Goal: Find specific page/section: Find specific page/section

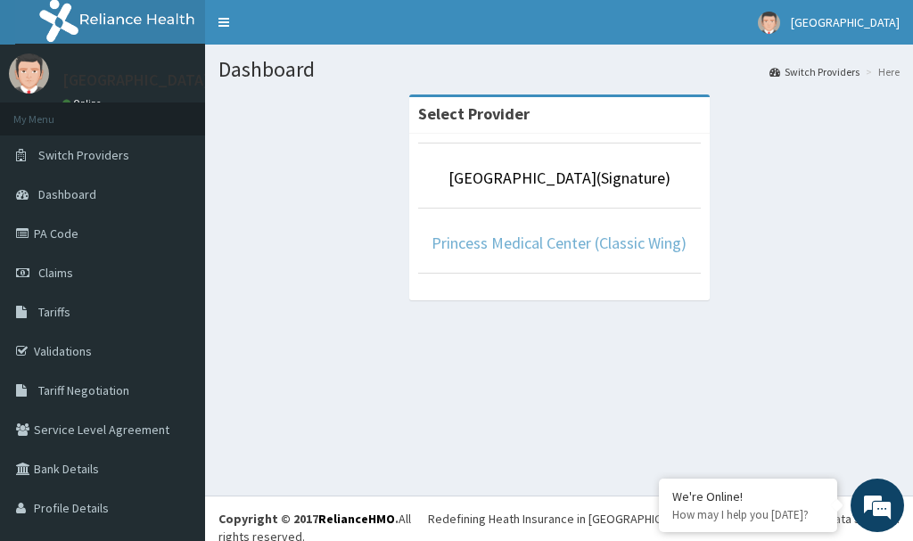
click at [582, 245] on link "Princess Medical Center (Classic Wing)" at bounding box center [558, 243] width 255 height 21
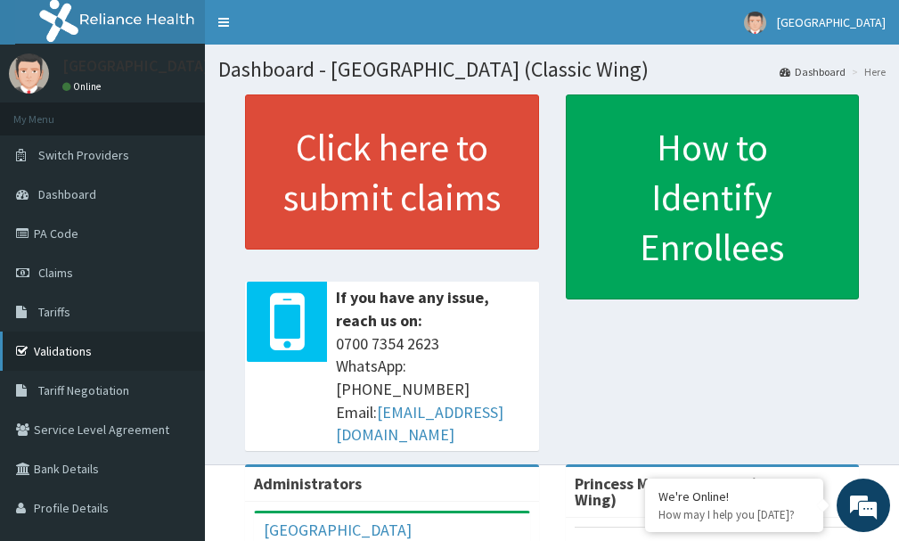
click at [61, 359] on link "Validations" at bounding box center [102, 351] width 205 height 39
